Goal: Information Seeking & Learning: Compare options

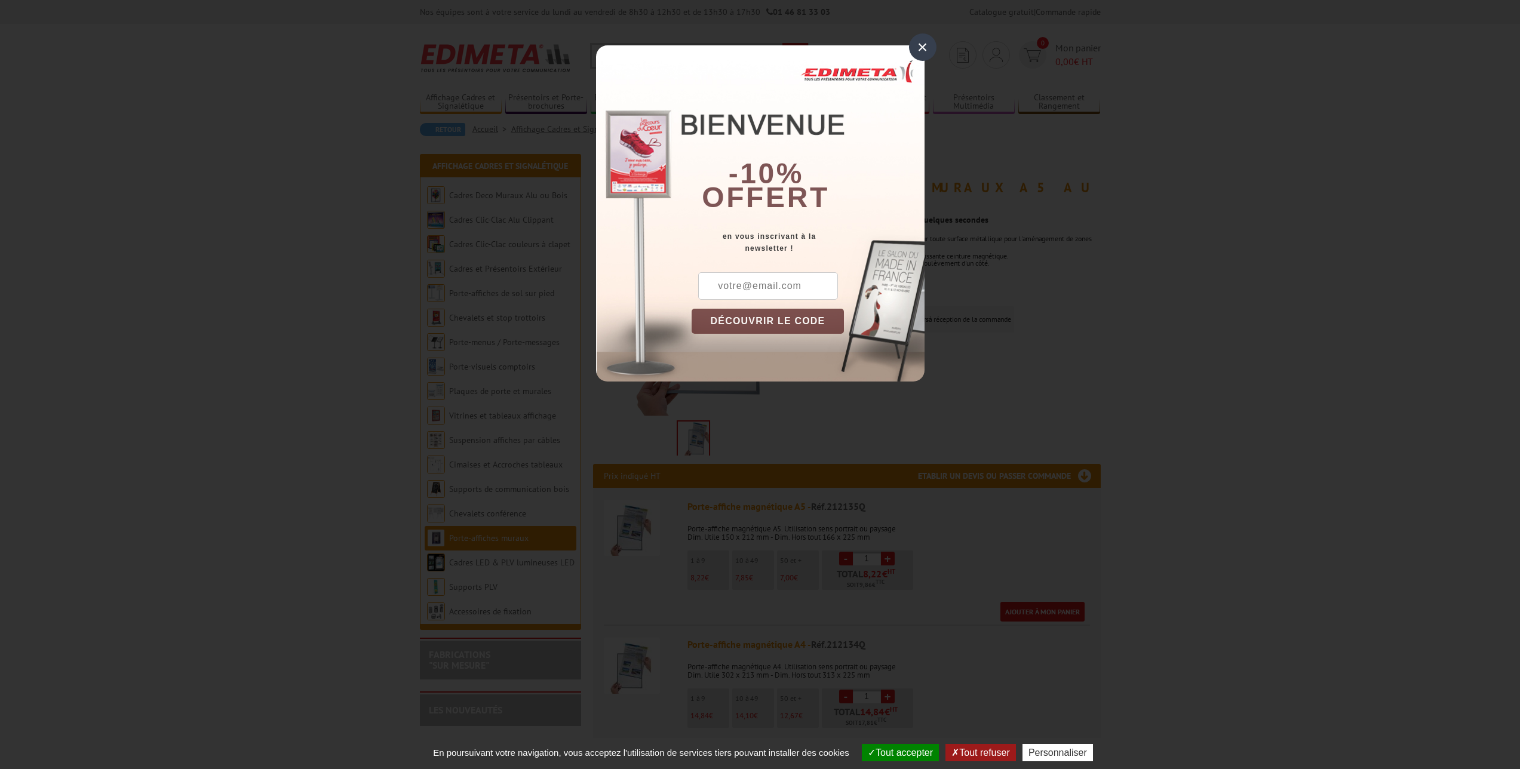
click at [918, 52] on div "×" at bounding box center [922, 46] width 27 height 27
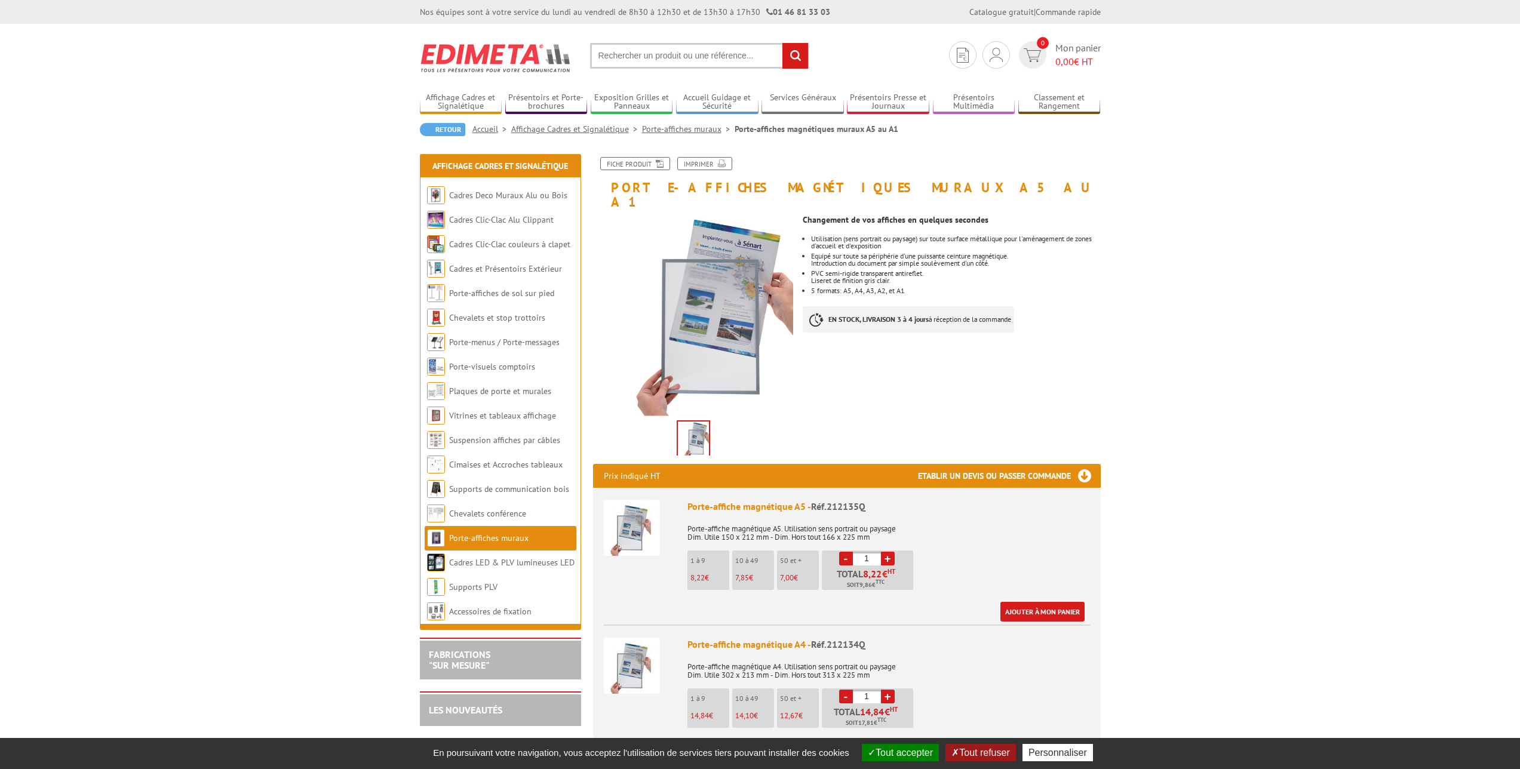
scroll to position [35, 0]
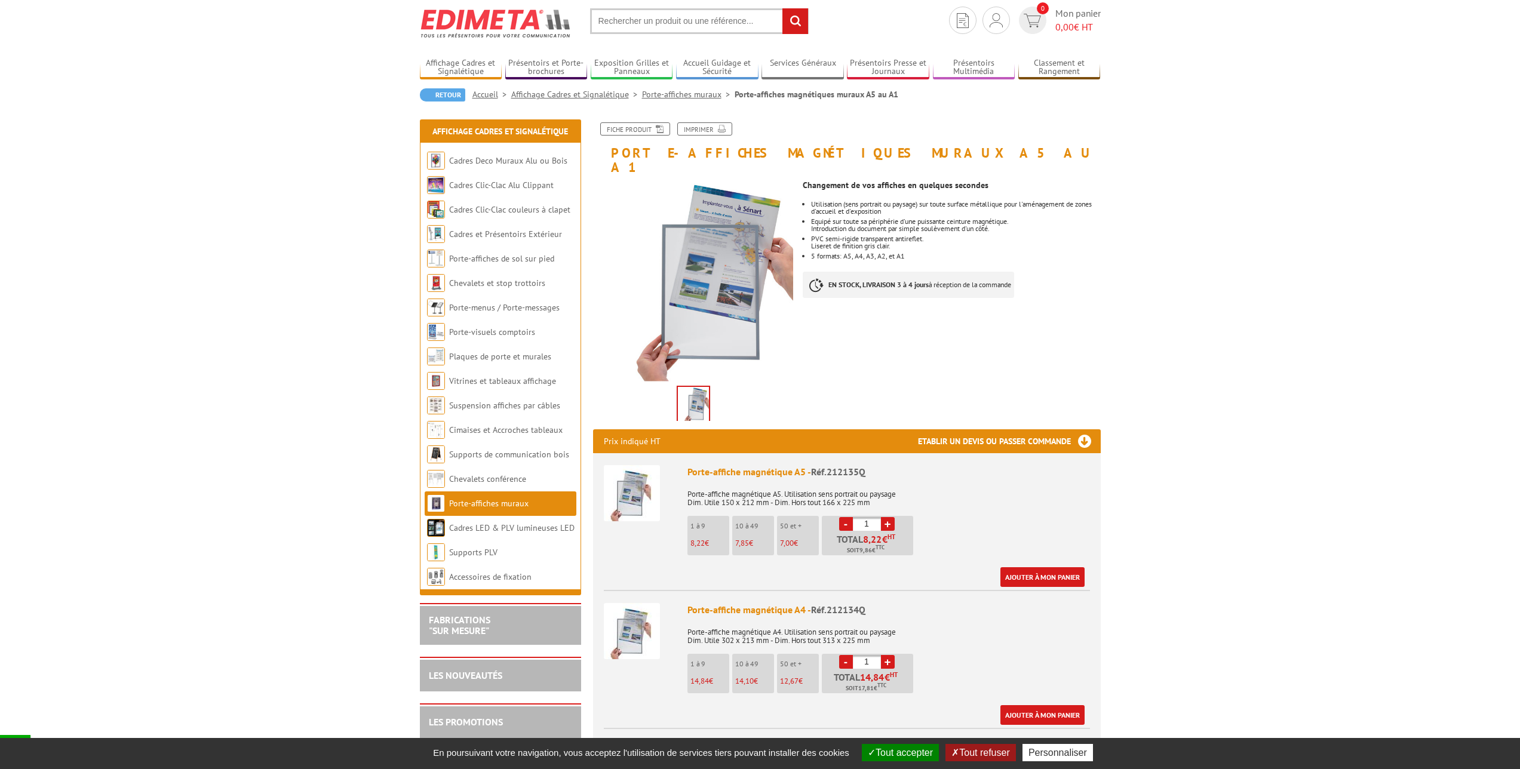
click at [731, 465] on div "Porte-affiche magnétique A5 - Réf.212135Q" at bounding box center [889, 472] width 403 height 14
drag, startPoint x: 731, startPoint y: 455, endPoint x: 743, endPoint y: 477, distance: 24.8
click at [733, 465] on div "Porte-affiche magnétique A5 - Réf.212135Q" at bounding box center [889, 472] width 403 height 14
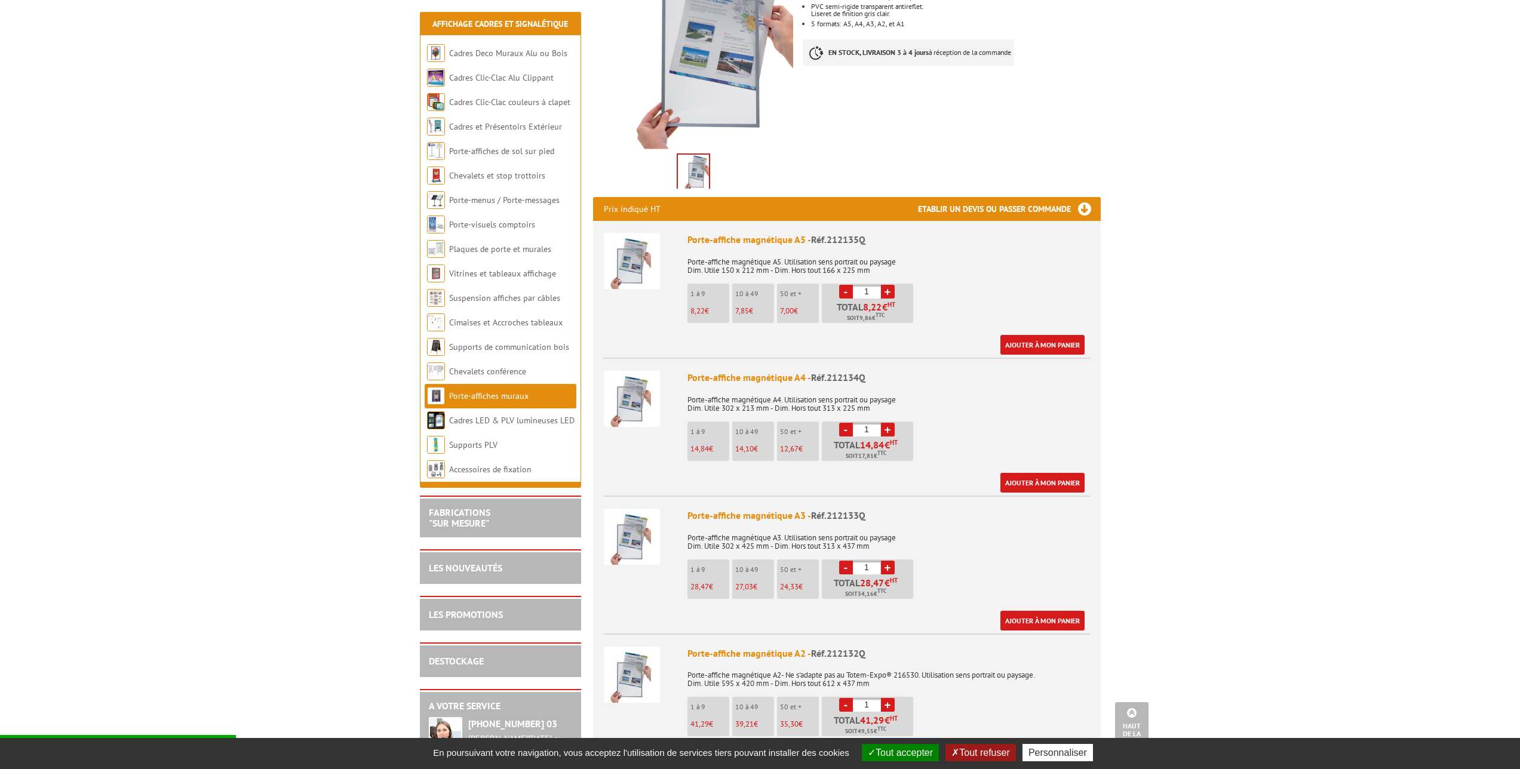
click at [764, 428] on p "10 à 49" at bounding box center [754, 432] width 39 height 8
drag, startPoint x: 764, startPoint y: 418, endPoint x: 771, endPoint y: 438, distance: 21.9
click at [771, 438] on li "10 à 49 14,10 €" at bounding box center [753, 441] width 42 height 39
click at [771, 439] on li "10 à 49 14,10 €" at bounding box center [753, 441] width 42 height 39
click at [833, 446] on p "Total 14,84 € HT Soit 17,81 € TTC" at bounding box center [869, 450] width 88 height 21
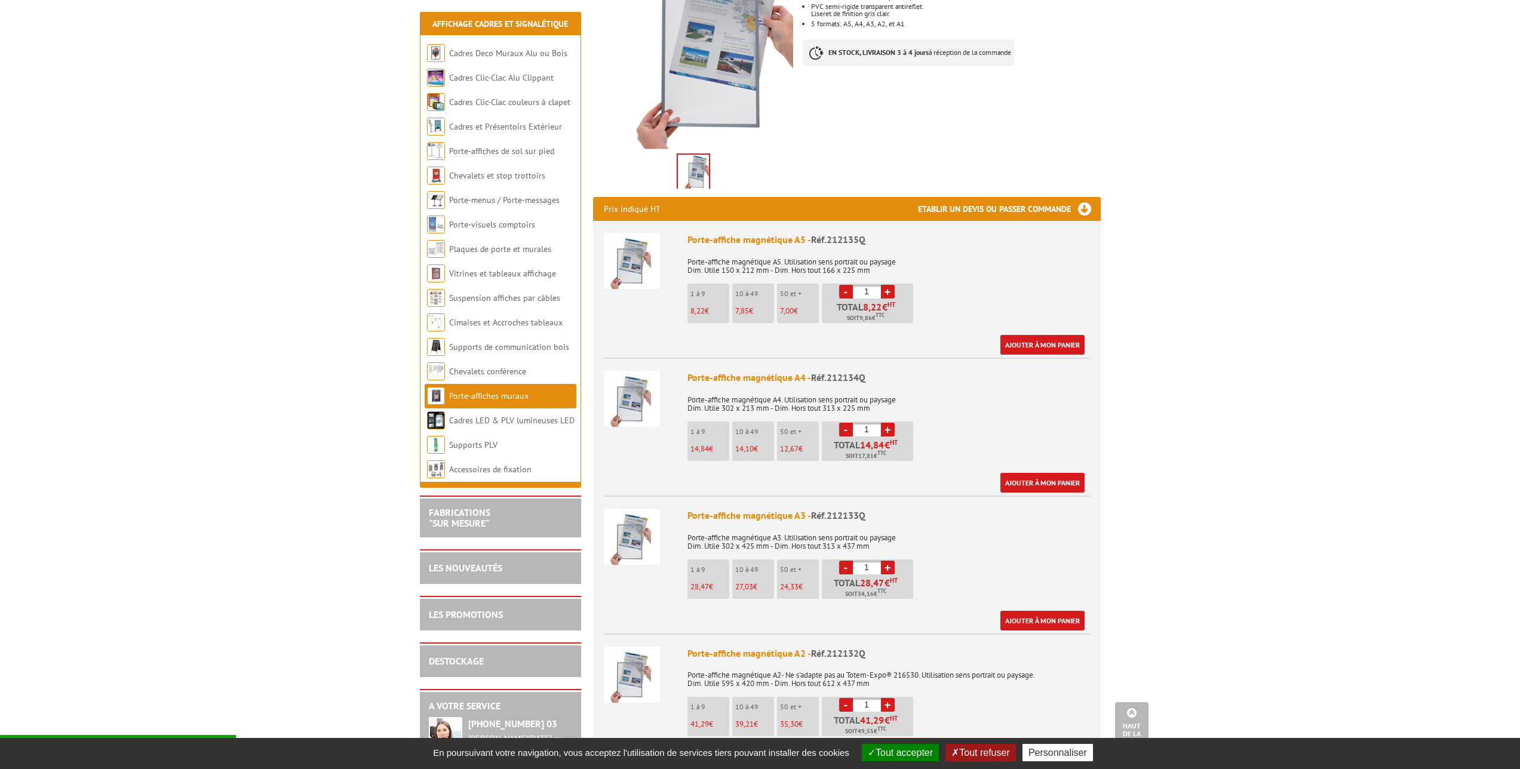
click at [815, 440] on li "50 et + 12,67 €" at bounding box center [798, 441] width 42 height 39
drag, startPoint x: 815, startPoint y: 440, endPoint x: 775, endPoint y: 412, distance: 48.1
click at [777, 422] on li "50 et + 12,67 €" at bounding box center [798, 441] width 42 height 39
click at [774, 422] on ul "1 à 9 14,84 € 10 à 49 14,10 € 50 et + 12,67 € - 1 + 14,84 € HT 17,81" at bounding box center [802, 444] width 229 height 45
drag, startPoint x: 774, startPoint y: 413, endPoint x: 780, endPoint y: 424, distance: 12.3
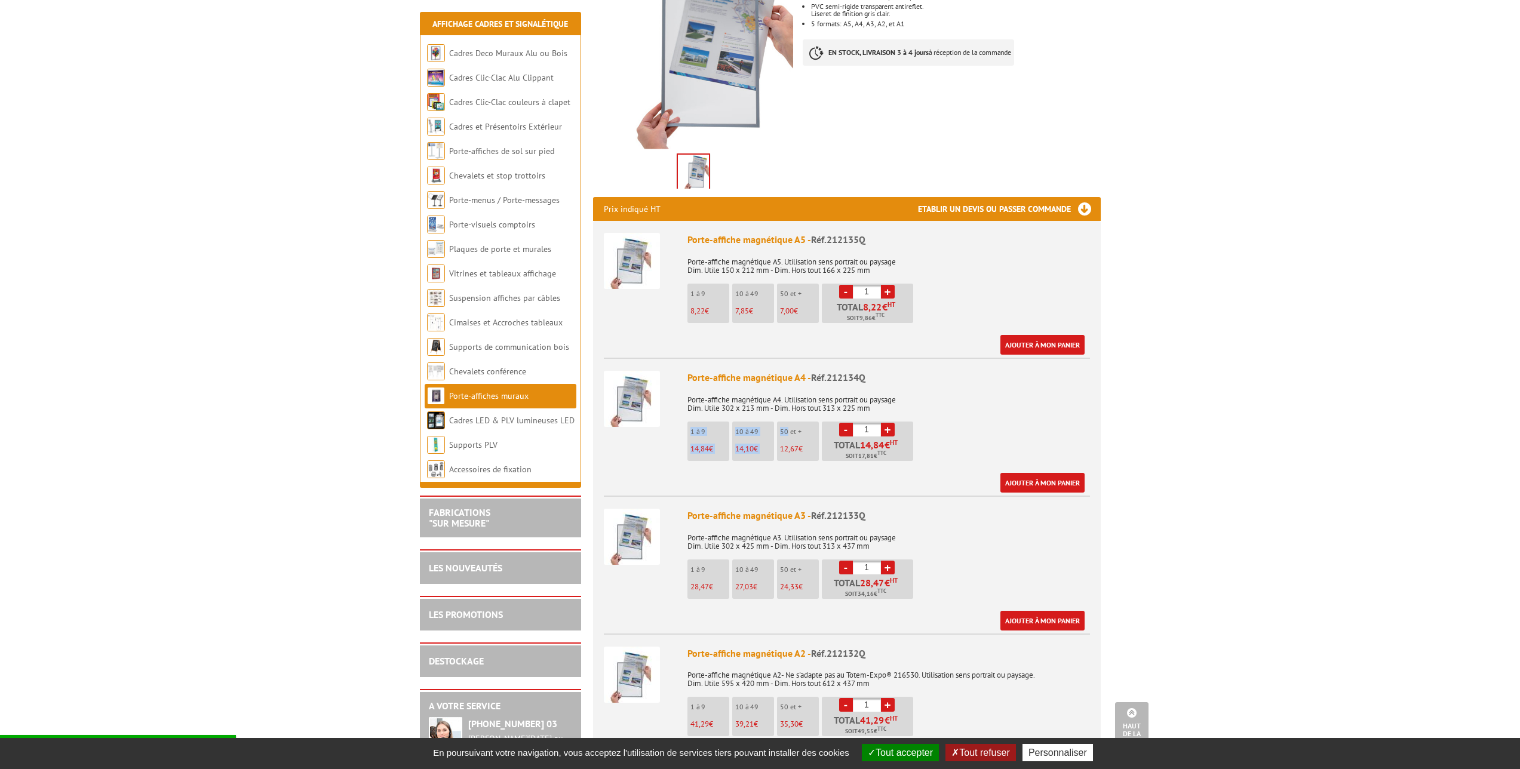
click at [780, 424] on ul "1 à 9 14,84 € 10 à 49 14,10 € 50 et + 12,67 € - 1 + 14,84 € HT 17,81" at bounding box center [802, 444] width 229 height 45
click at [789, 444] on span "12,67" at bounding box center [789, 449] width 19 height 10
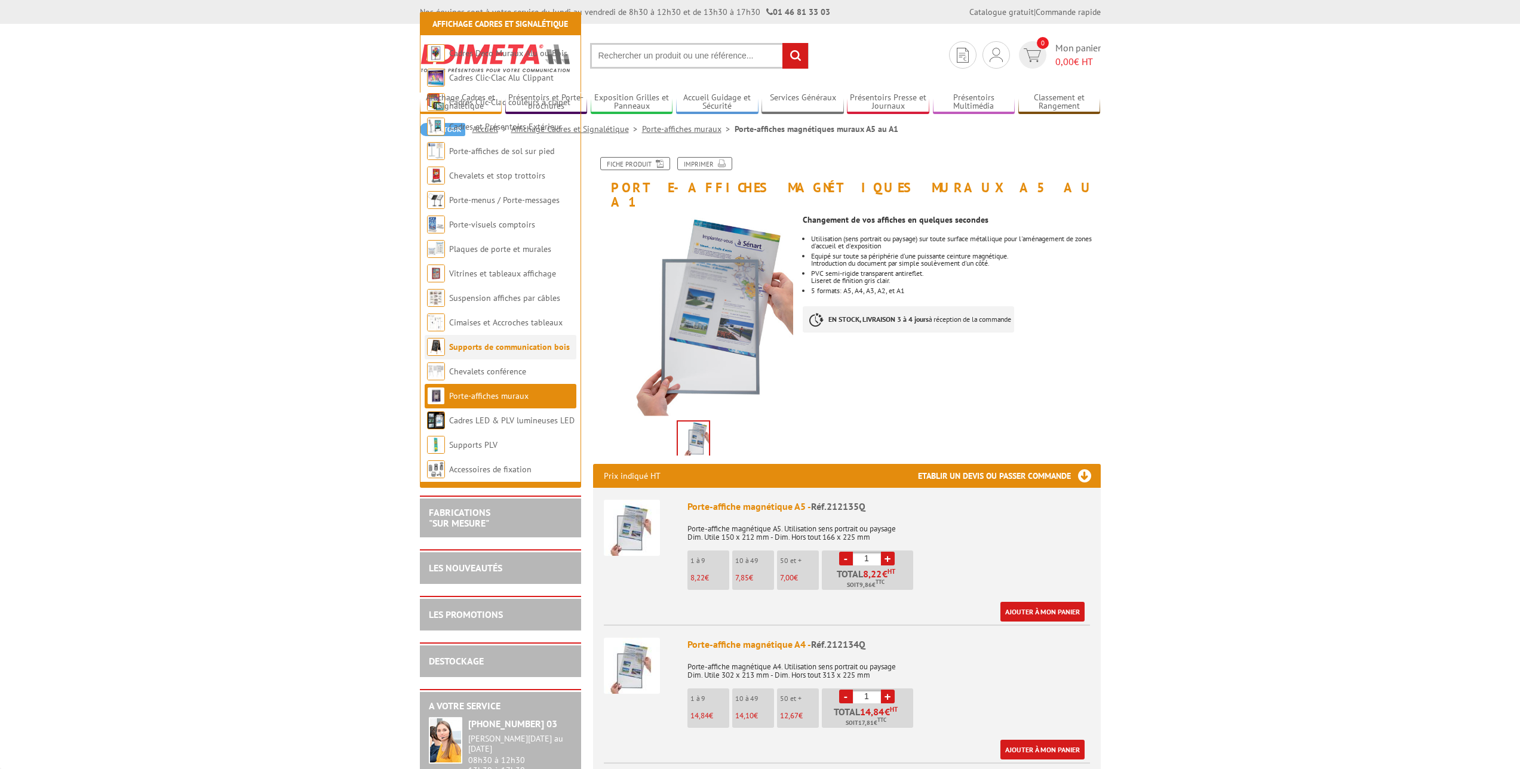
scroll to position [267, 0]
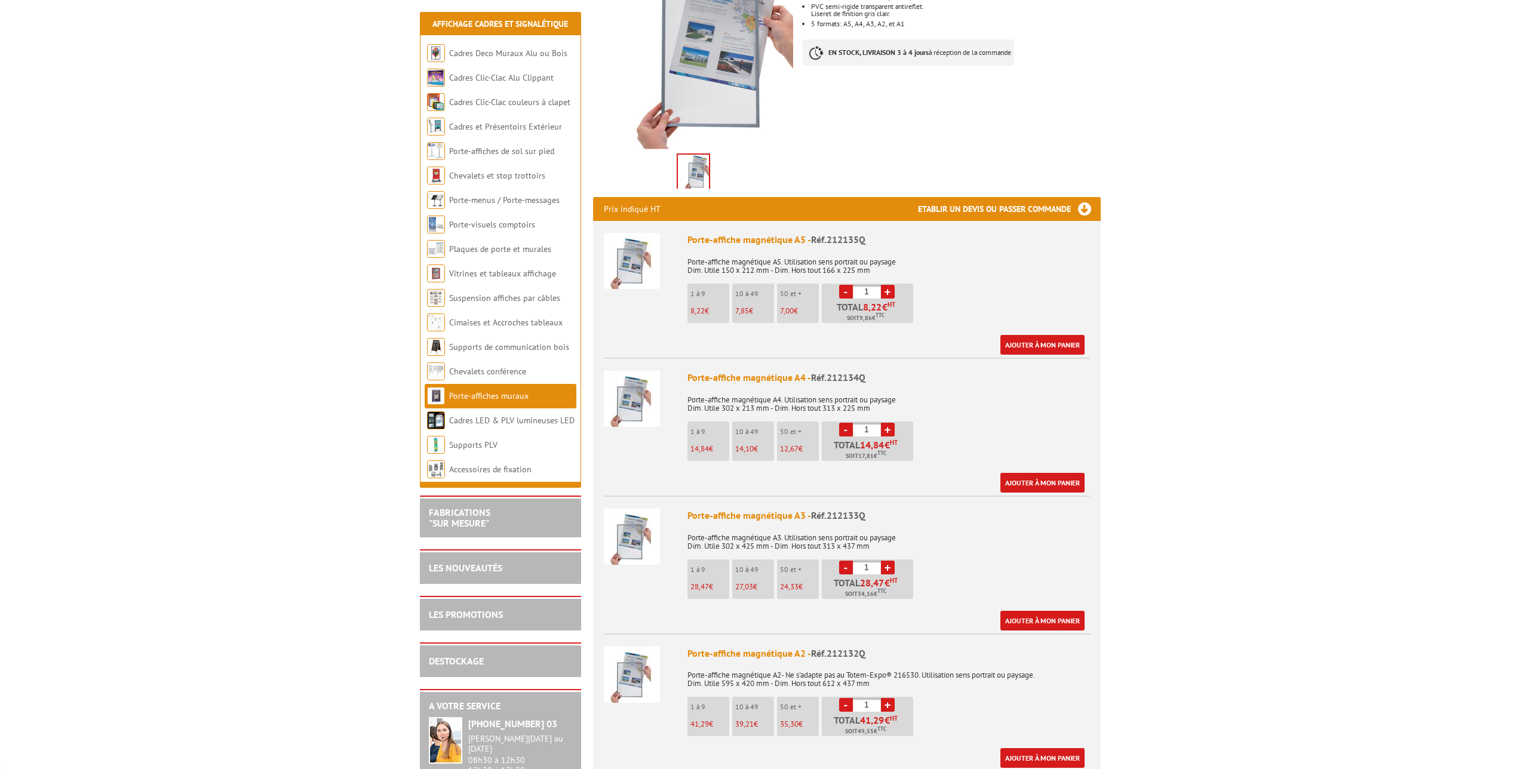
click at [784, 233] on div "Porte-affiche magnétique A5 - Réf.212135Q" at bounding box center [889, 240] width 403 height 14
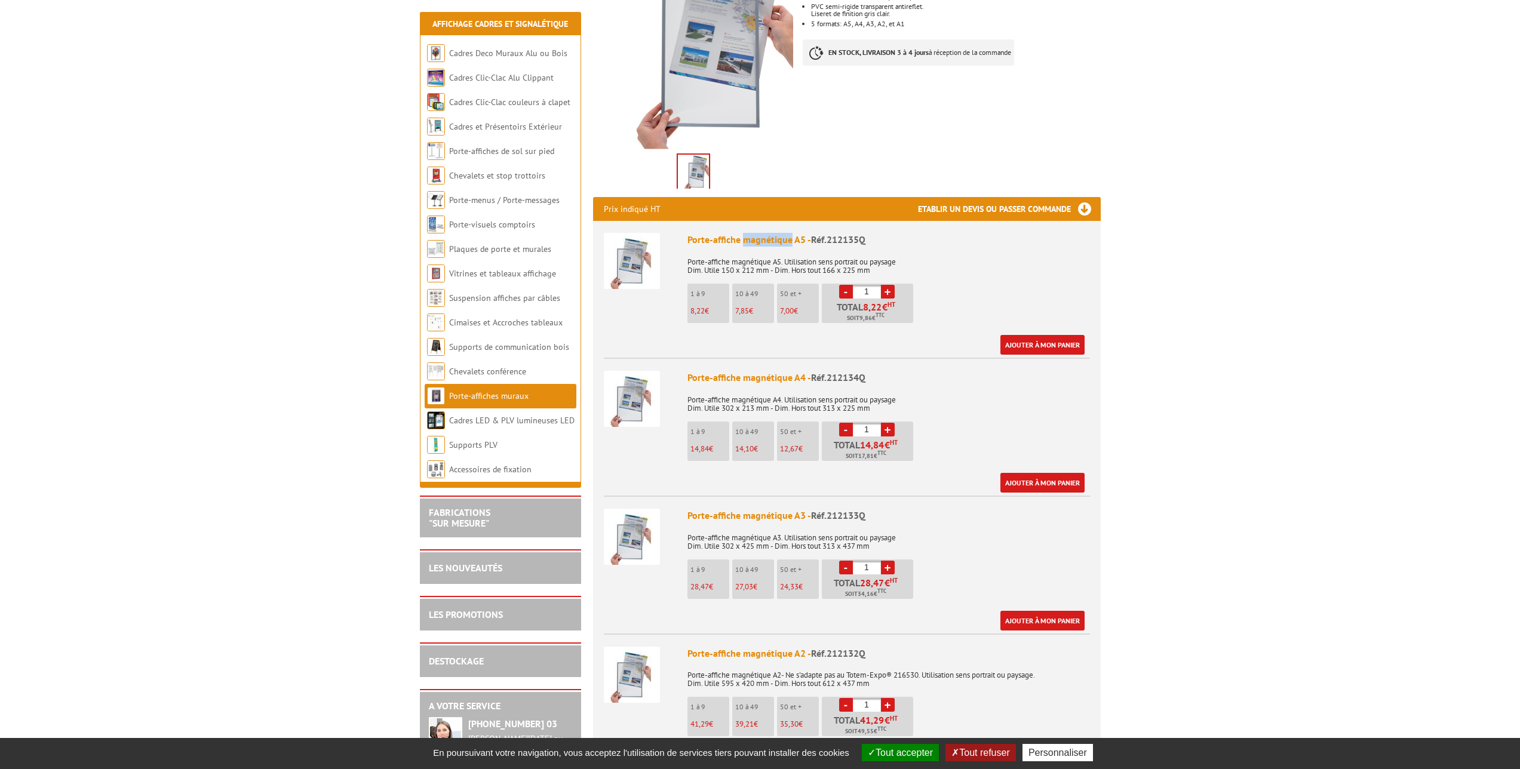
click at [953, 496] on li "Porte-affiche magnétique A3 - Réf.212133Q Porte-affiche magnétique A3. Utilisat…" at bounding box center [847, 563] width 486 height 135
click at [778, 572] on li "50 et + 24,33 €" at bounding box center [798, 579] width 42 height 39
click at [789, 582] on span "24,33" at bounding box center [789, 587] width 19 height 10
click at [738, 582] on span "27,03" at bounding box center [744, 587] width 18 height 10
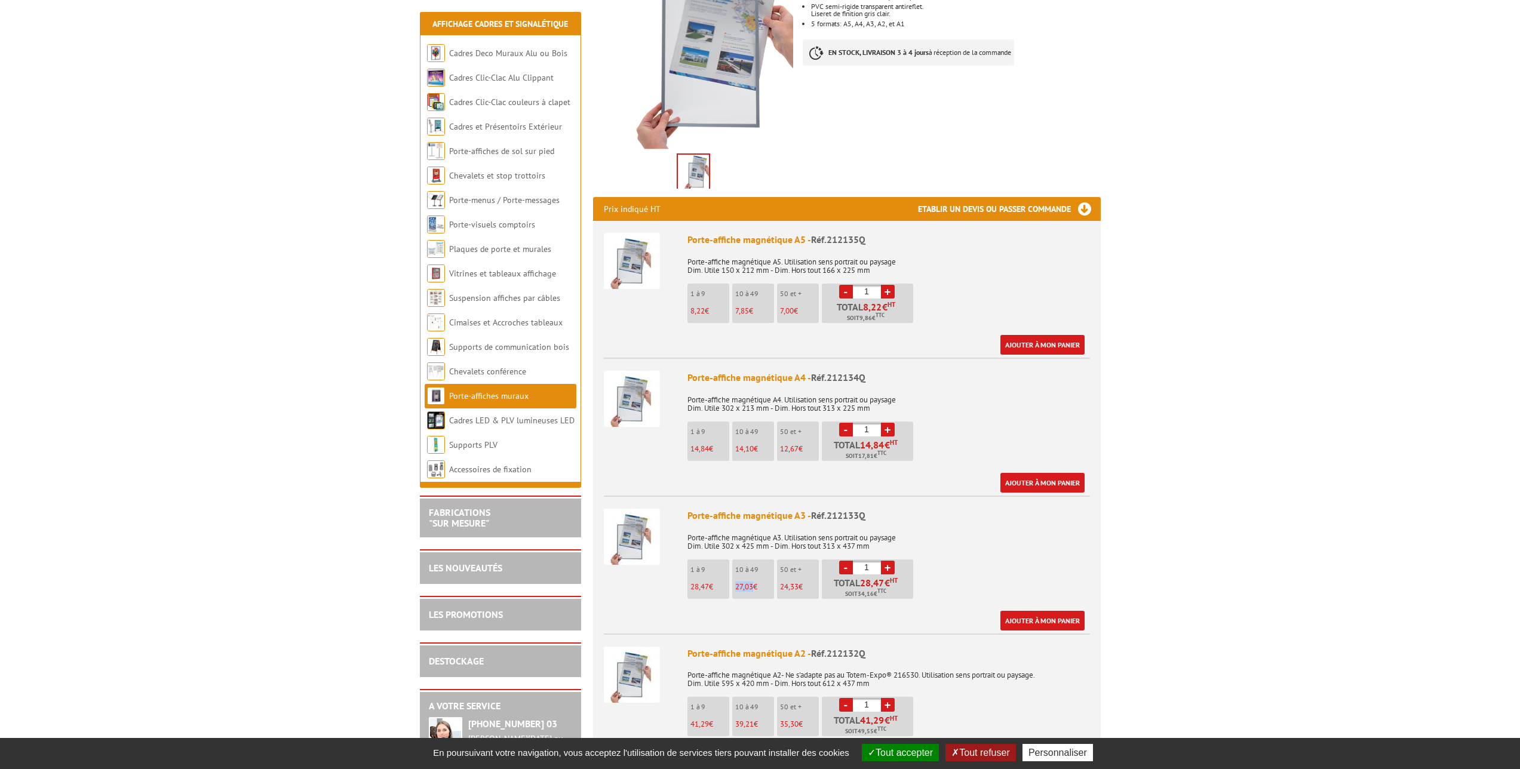
click at [738, 582] on span "27,03" at bounding box center [744, 587] width 18 height 10
copy span "27,03"
click at [748, 582] on span "27,03" at bounding box center [744, 587] width 18 height 10
